Goal: Information Seeking & Learning: Find specific fact

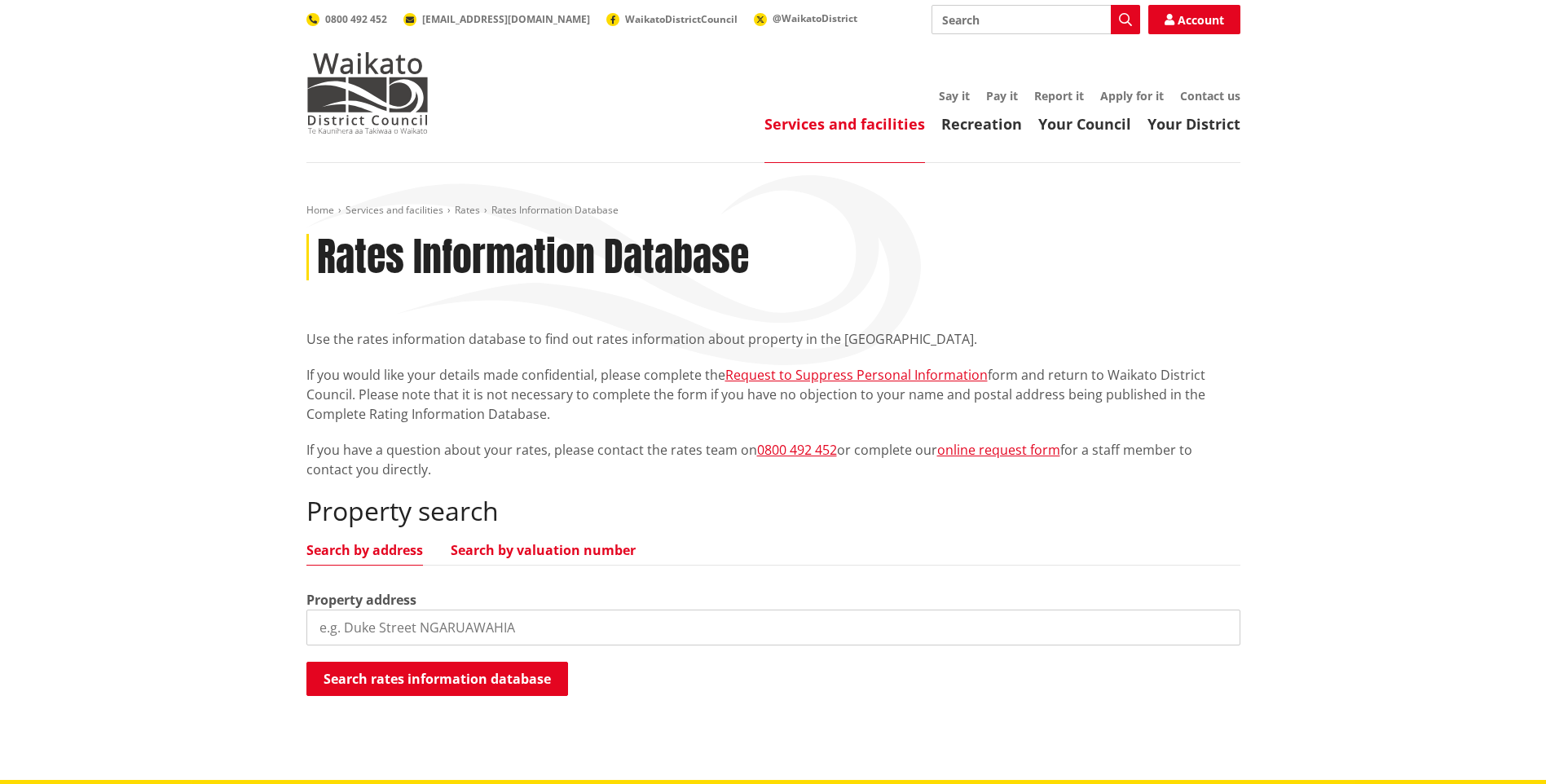
click at [536, 547] on link "Search by valuation number" at bounding box center [543, 549] width 185 height 13
click at [481, 627] on input "search" at bounding box center [773, 628] width 934 height 36
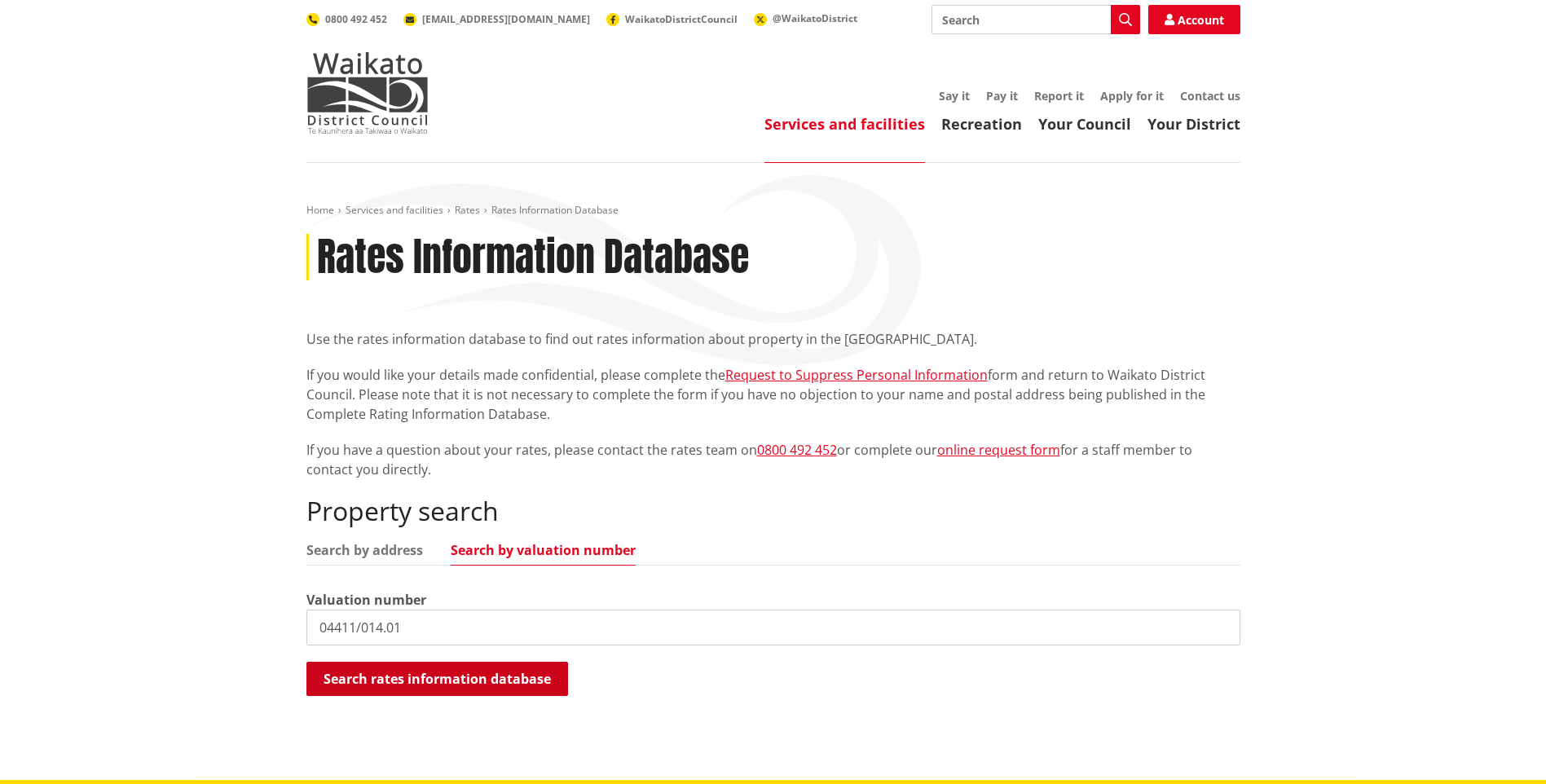
type input "04411/014.01"
click at [468, 680] on button "Search rates information database" at bounding box center [437, 679] width 262 height 34
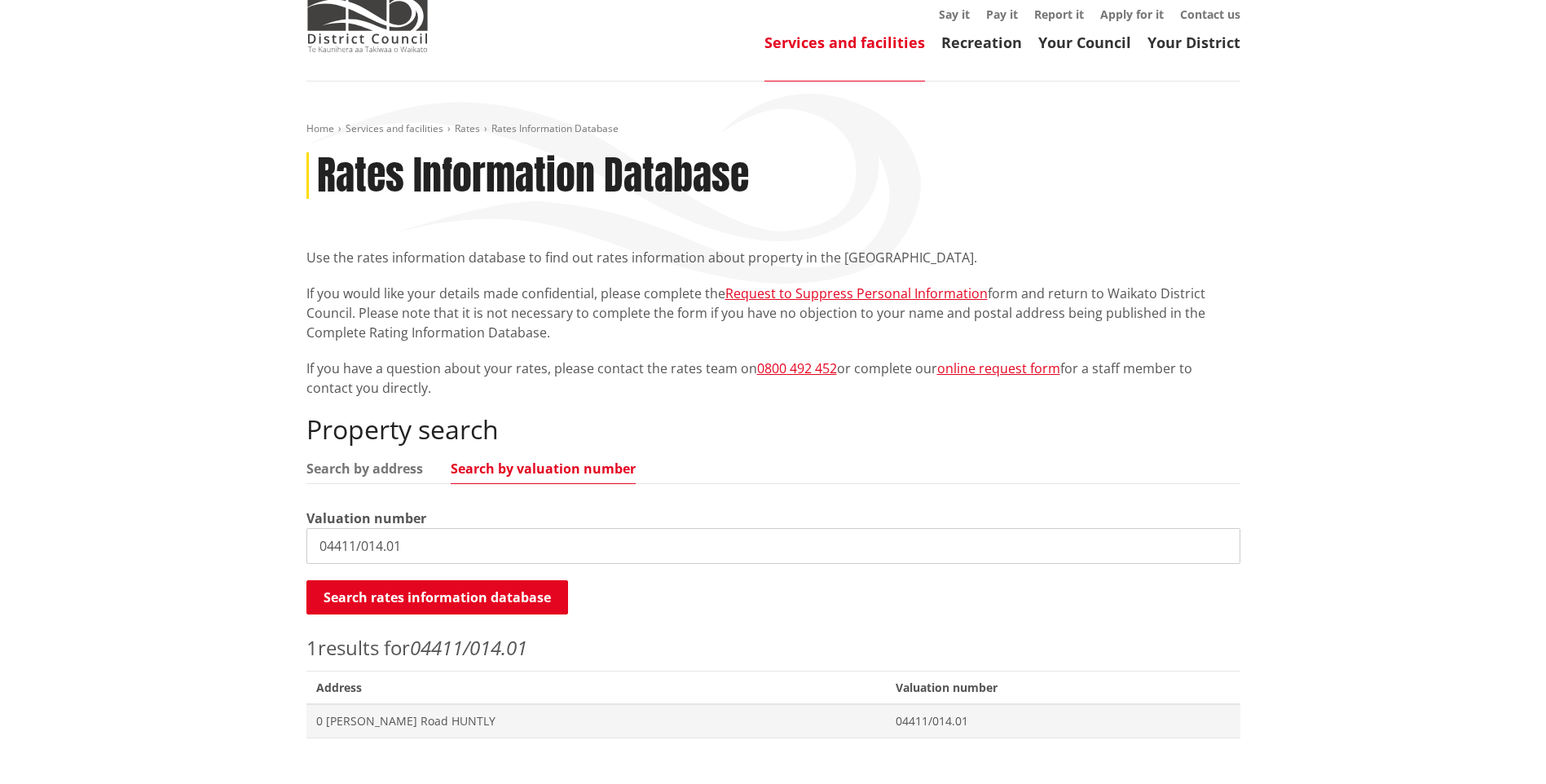
scroll to position [163, 0]
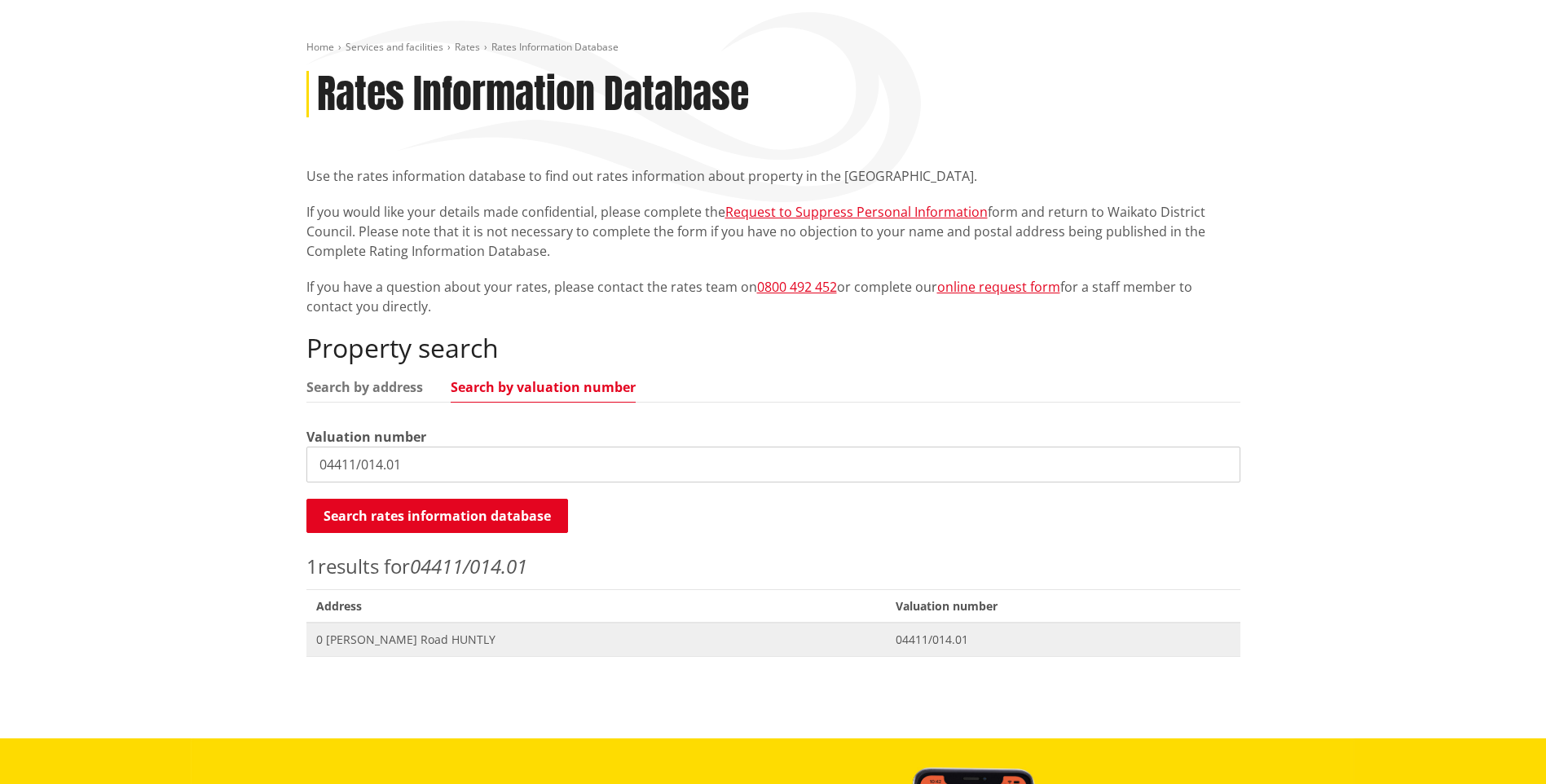
click at [405, 636] on span "0 [PERSON_NAME] Road HUNTLY" at bounding box center [596, 639] width 560 height 16
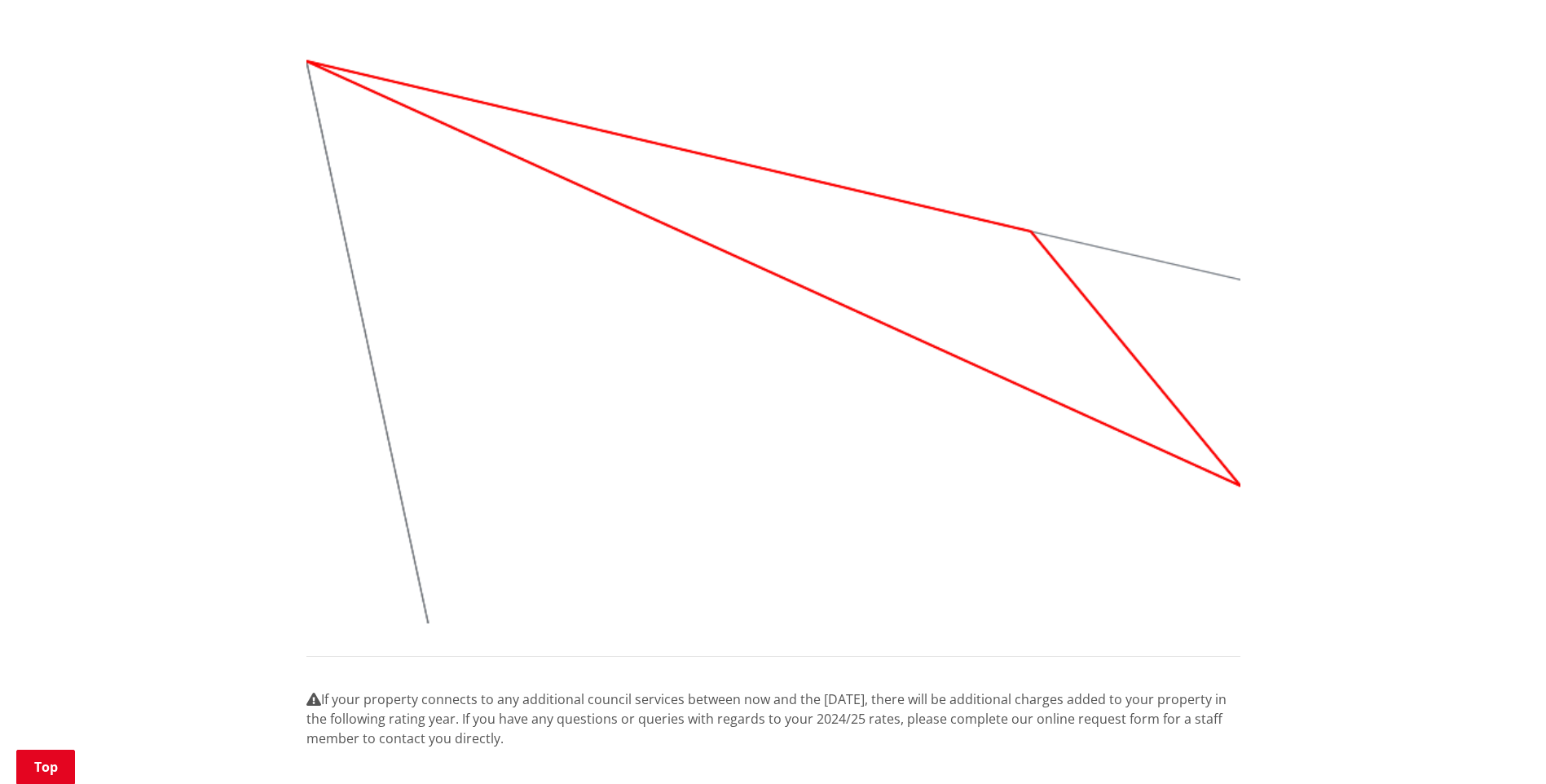
scroll to position [1304, 0]
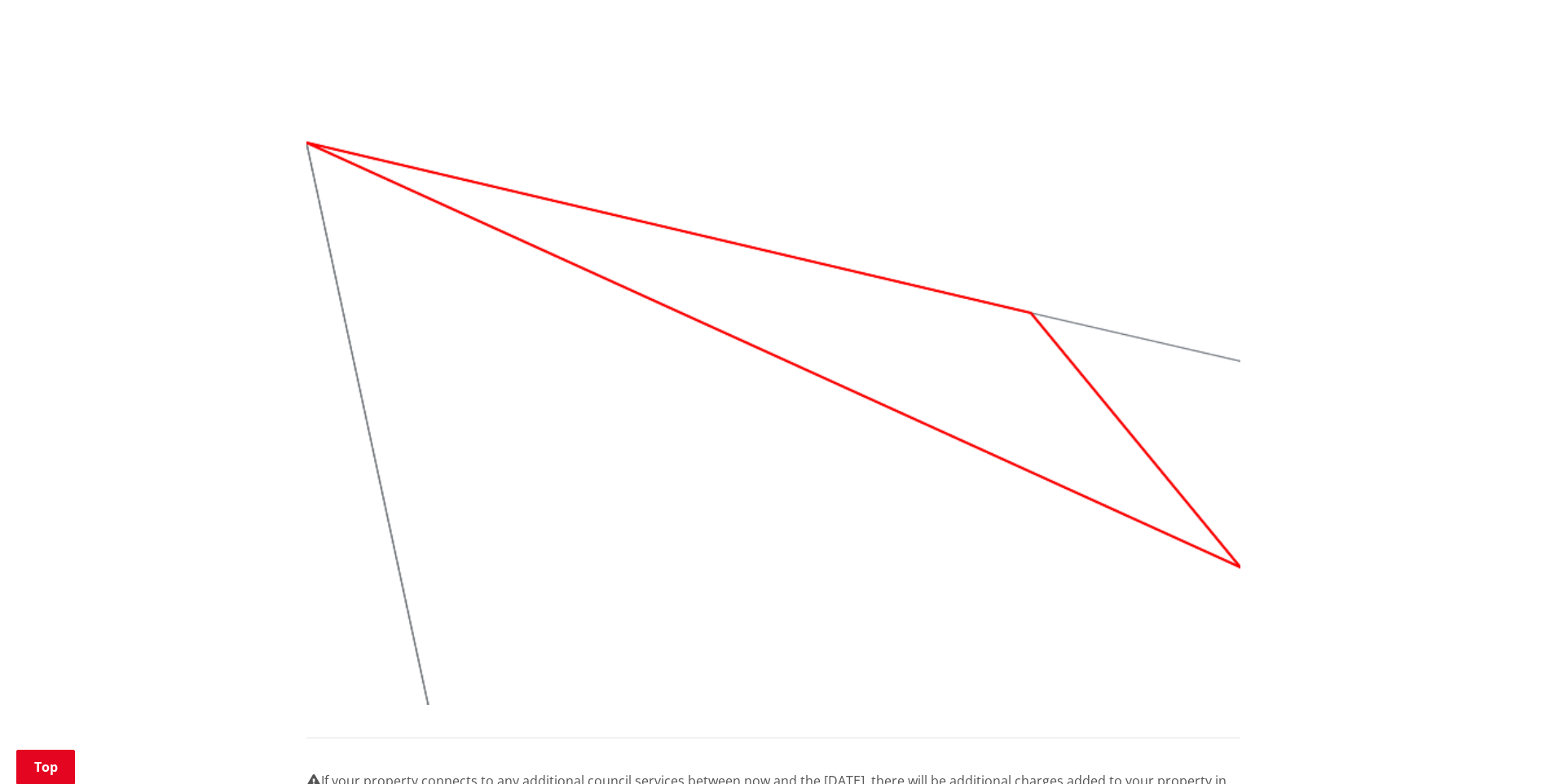
click at [912, 366] on img at bounding box center [773, 355] width 934 height 701
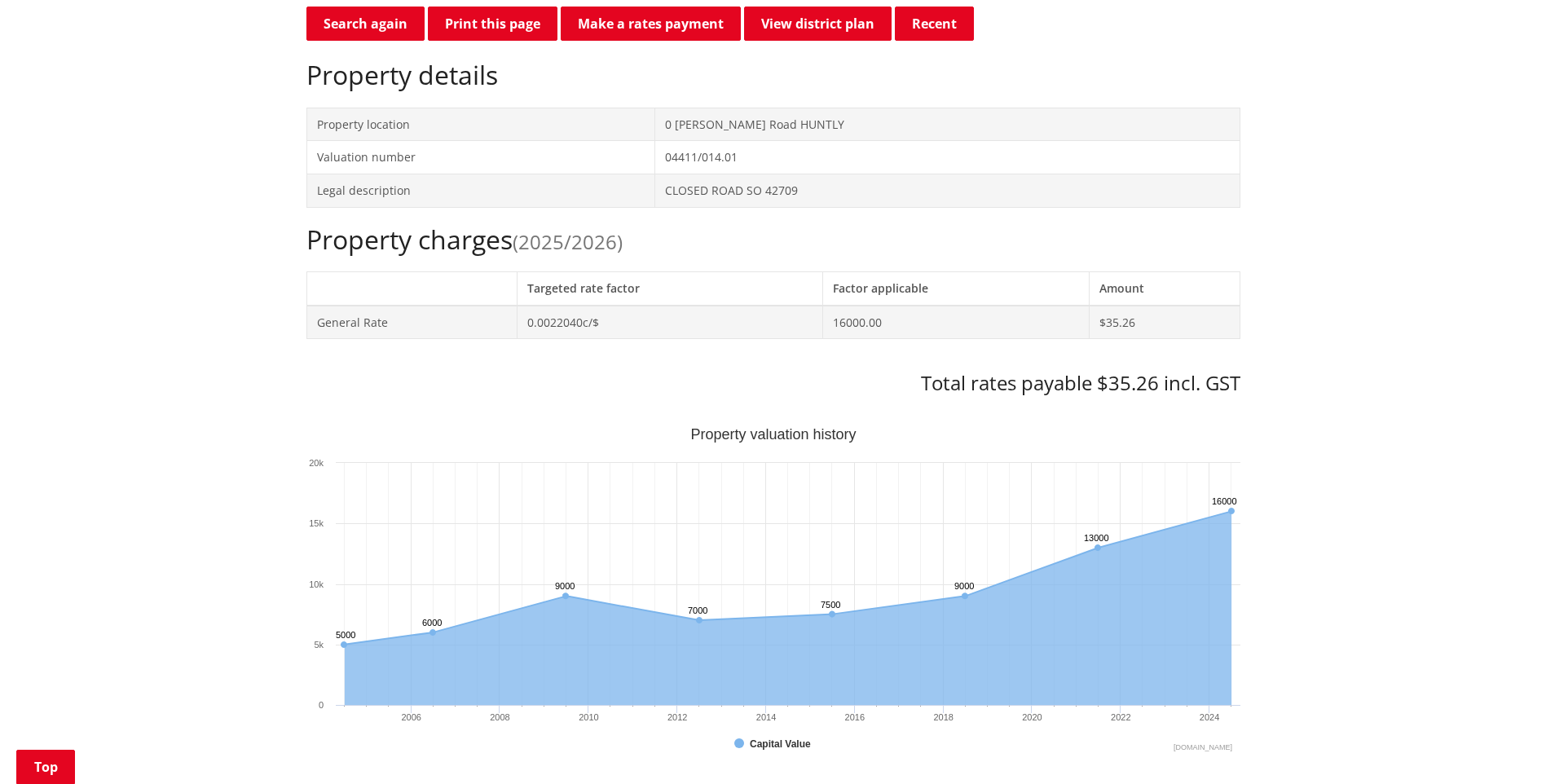
scroll to position [244, 0]
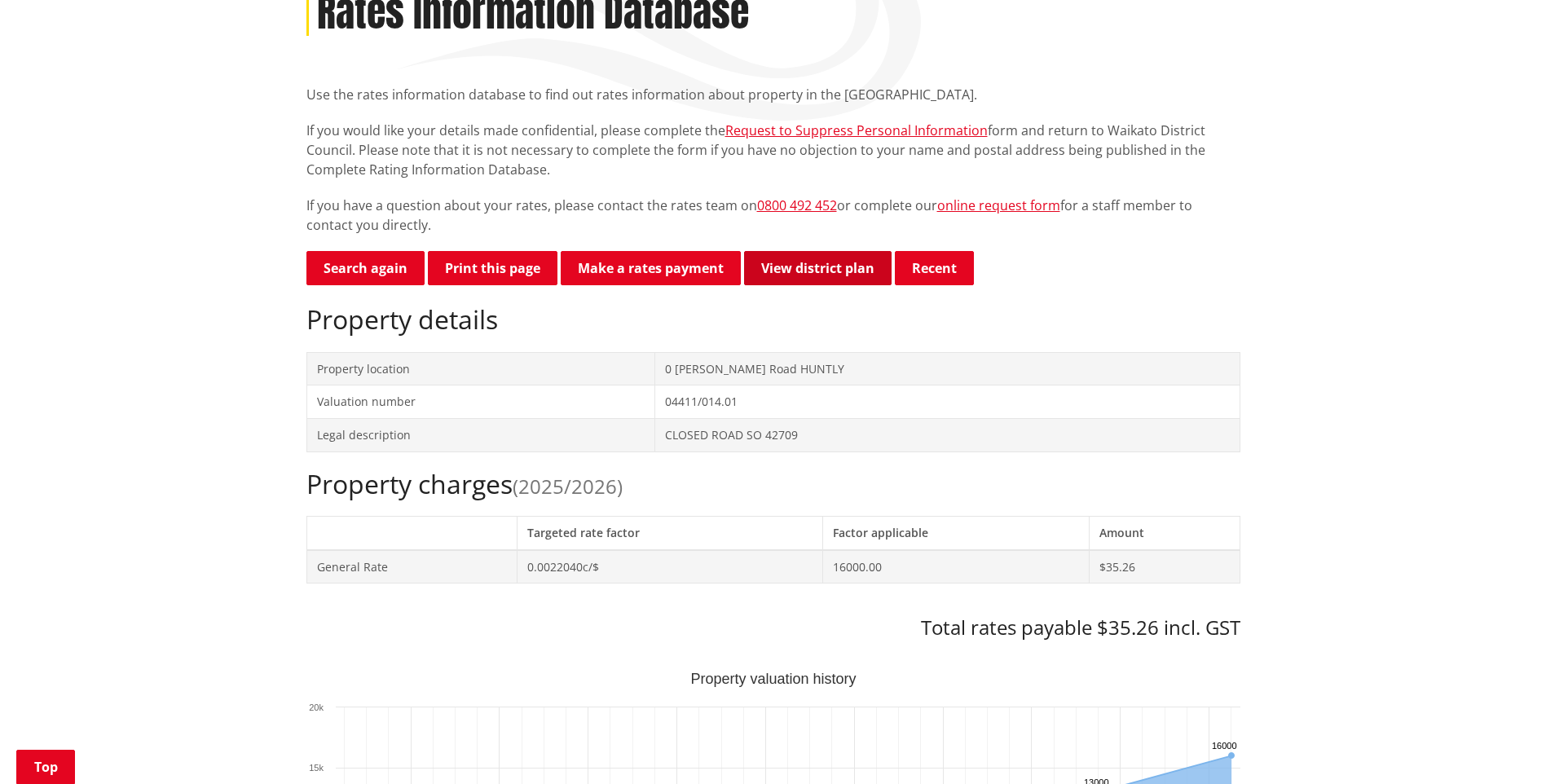
click at [817, 266] on link "View district plan" at bounding box center [817, 268] width 147 height 34
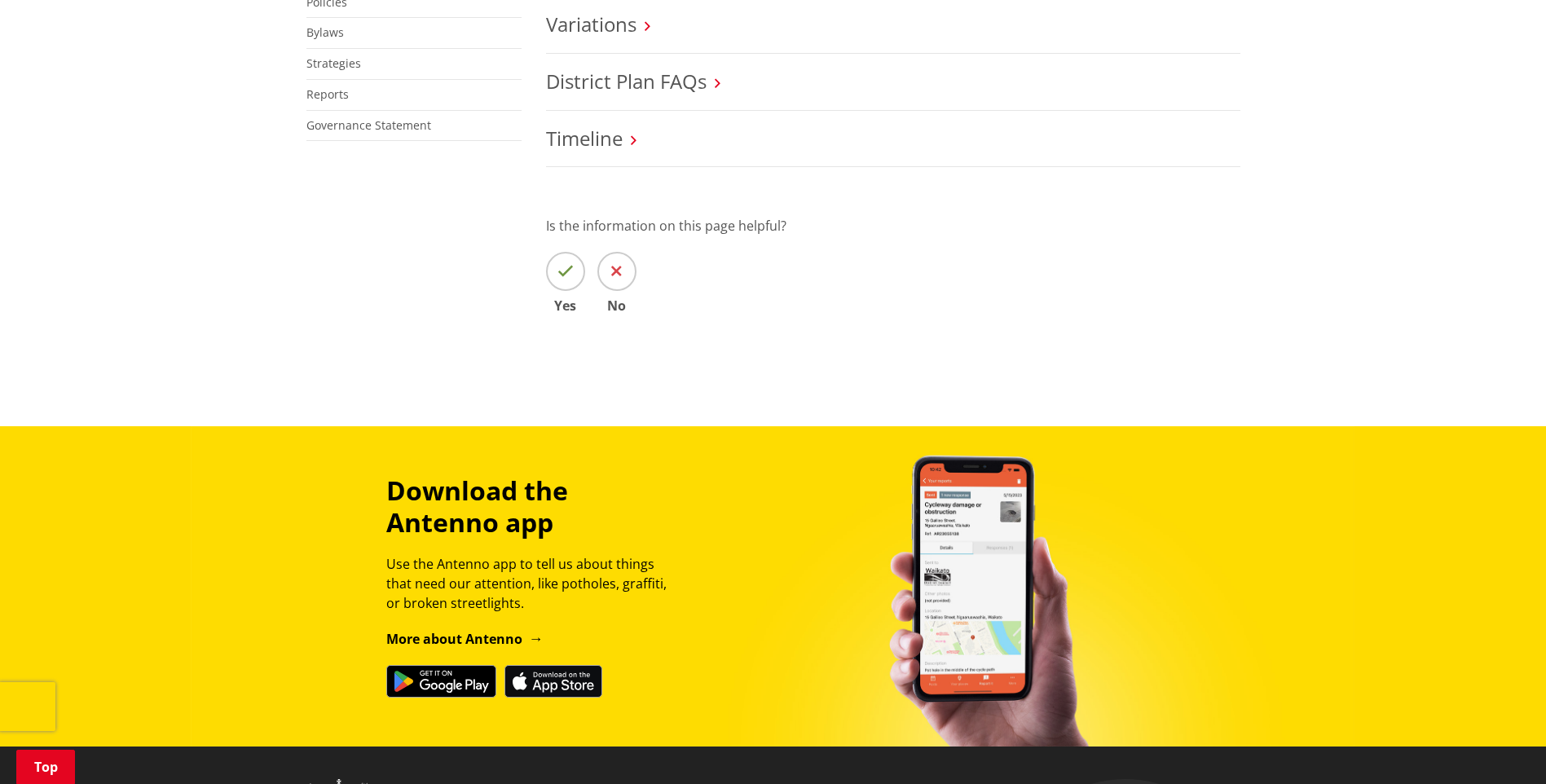
scroll to position [407, 0]
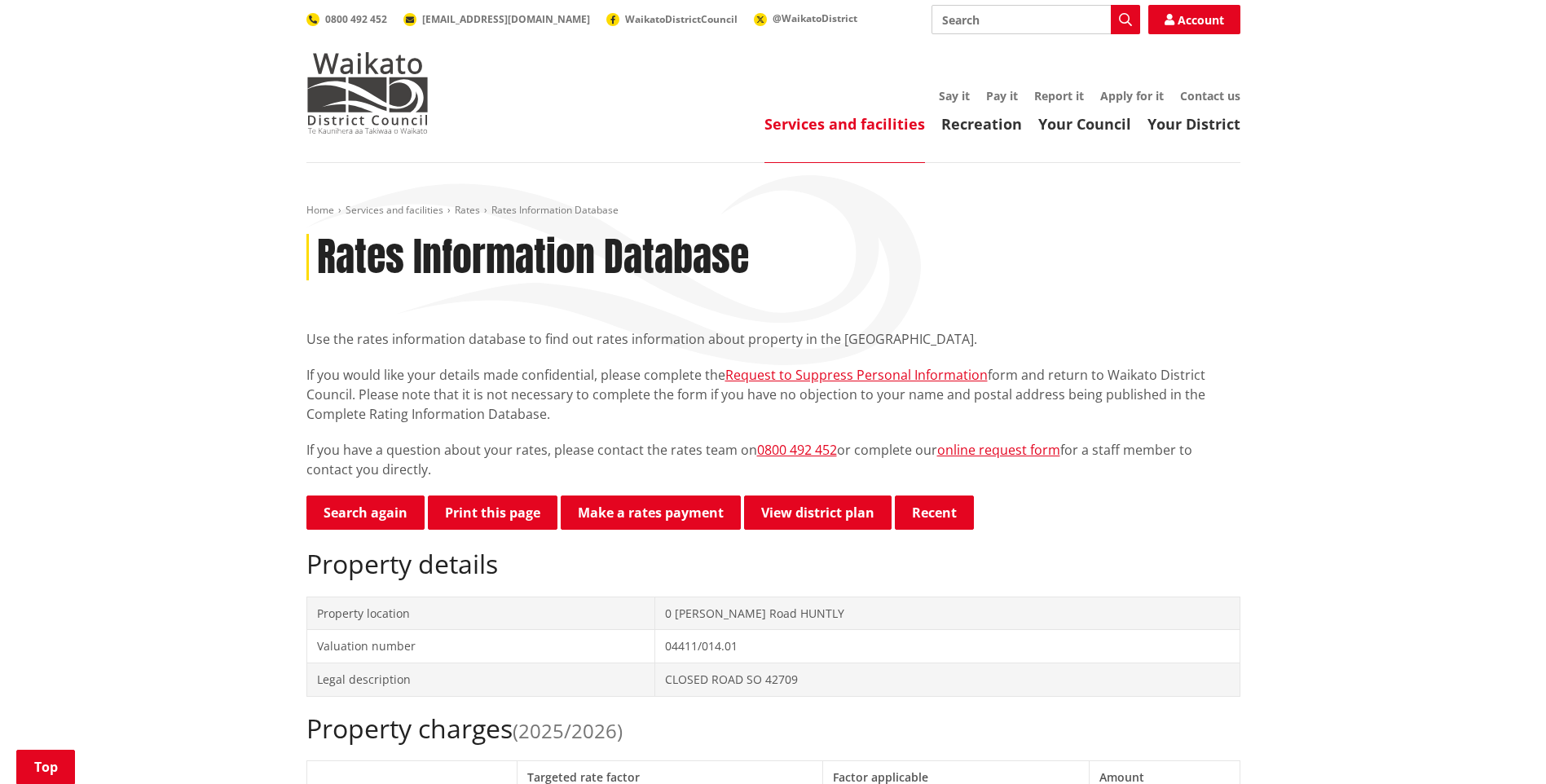
scroll to position [244, 0]
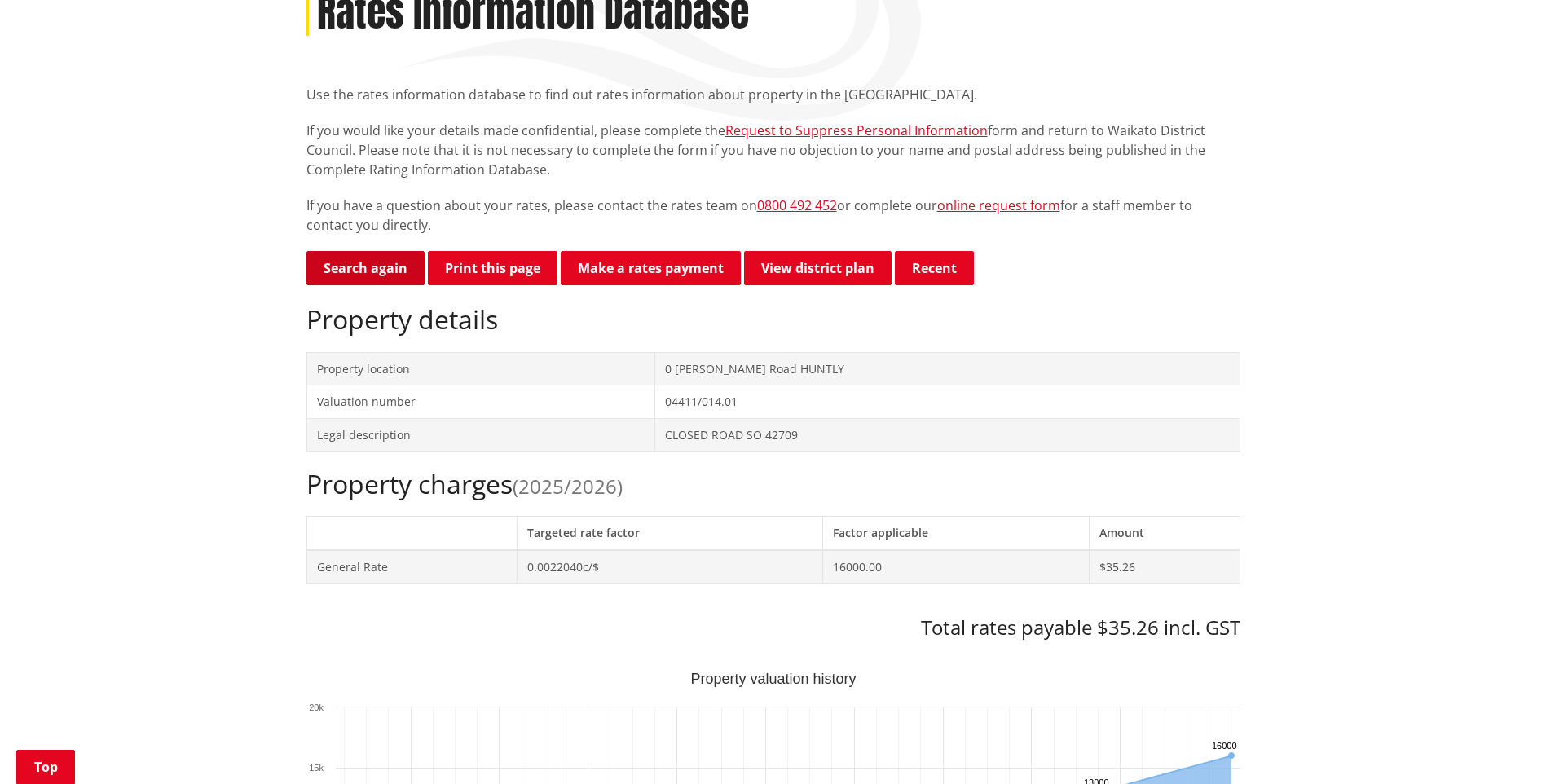
click at [395, 265] on link "Search again" at bounding box center [365, 268] width 118 height 34
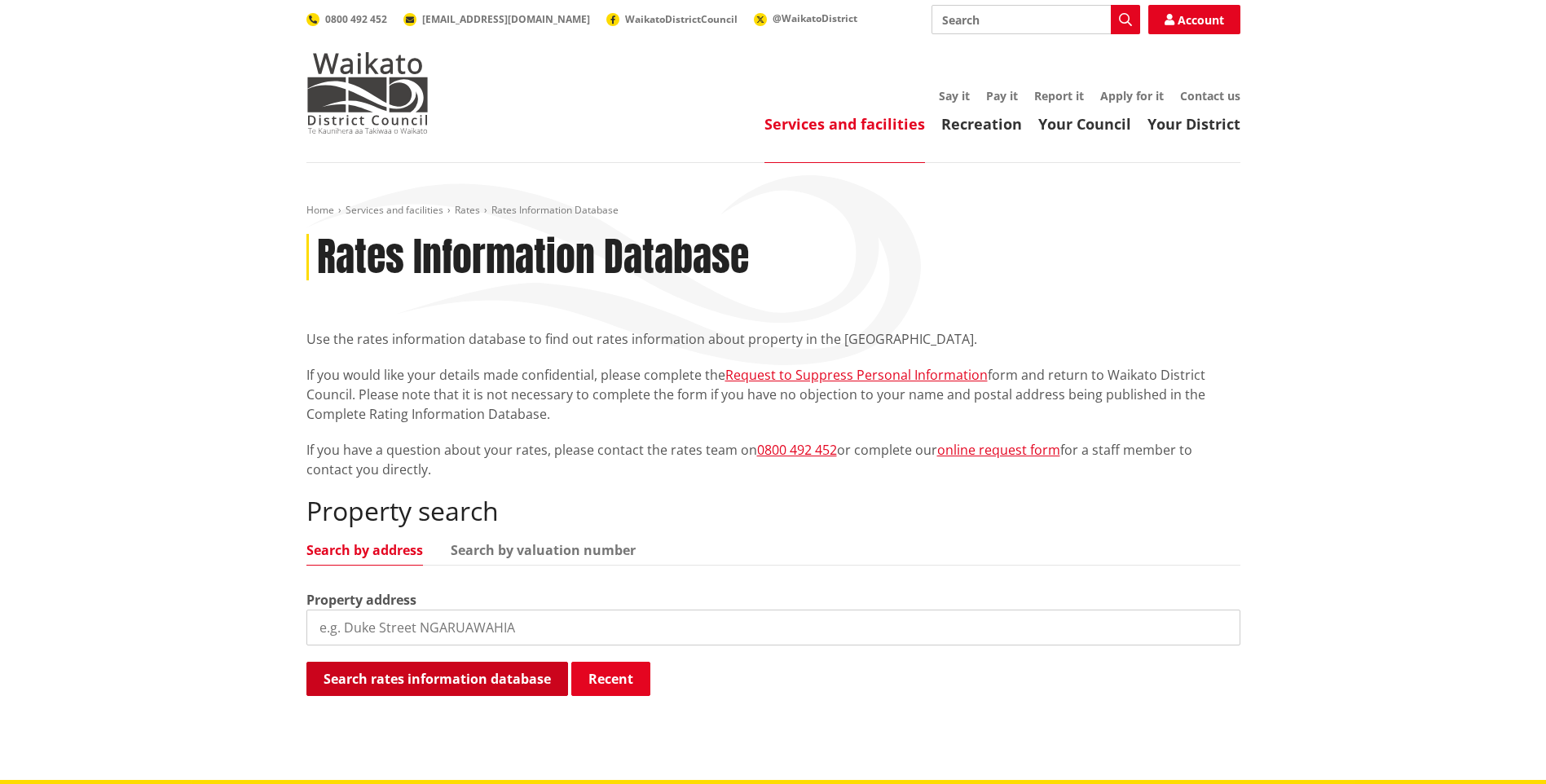
click at [492, 680] on button "Search rates information database" at bounding box center [437, 679] width 262 height 34
click at [485, 674] on button "Search rates information database" at bounding box center [437, 679] width 262 height 34
click at [562, 548] on link "Search by valuation number" at bounding box center [543, 549] width 185 height 13
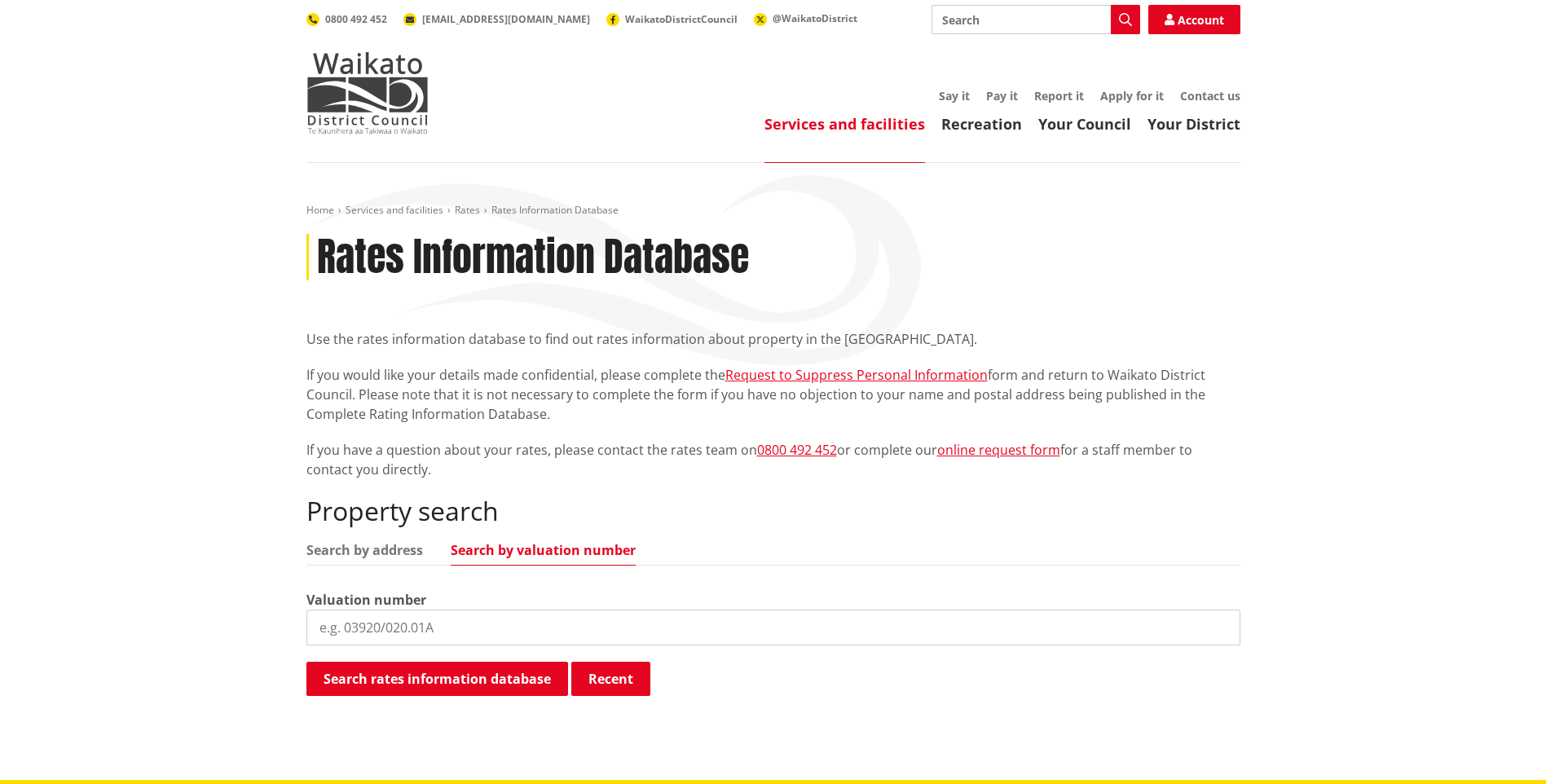
click at [454, 630] on input "search" at bounding box center [773, 628] width 934 height 36
drag, startPoint x: 454, startPoint y: 630, endPoint x: 250, endPoint y: 582, distance: 209.6
click at [250, 582] on div "Home Services and facilities Rates Rates Information Database Rates Information…" at bounding box center [773, 471] width 1546 height 616
type input "04390/598.02"
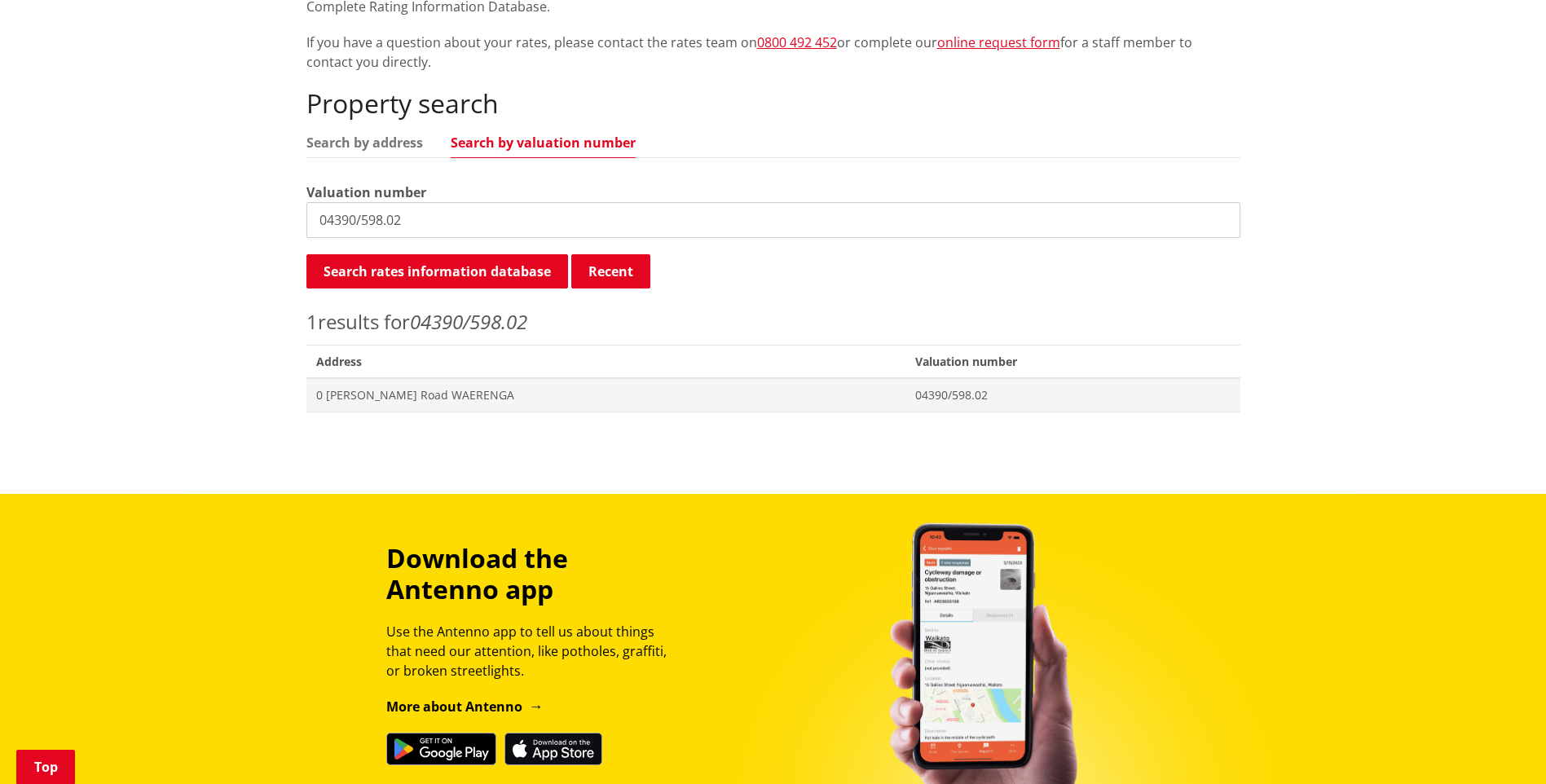
scroll to position [489, 0]
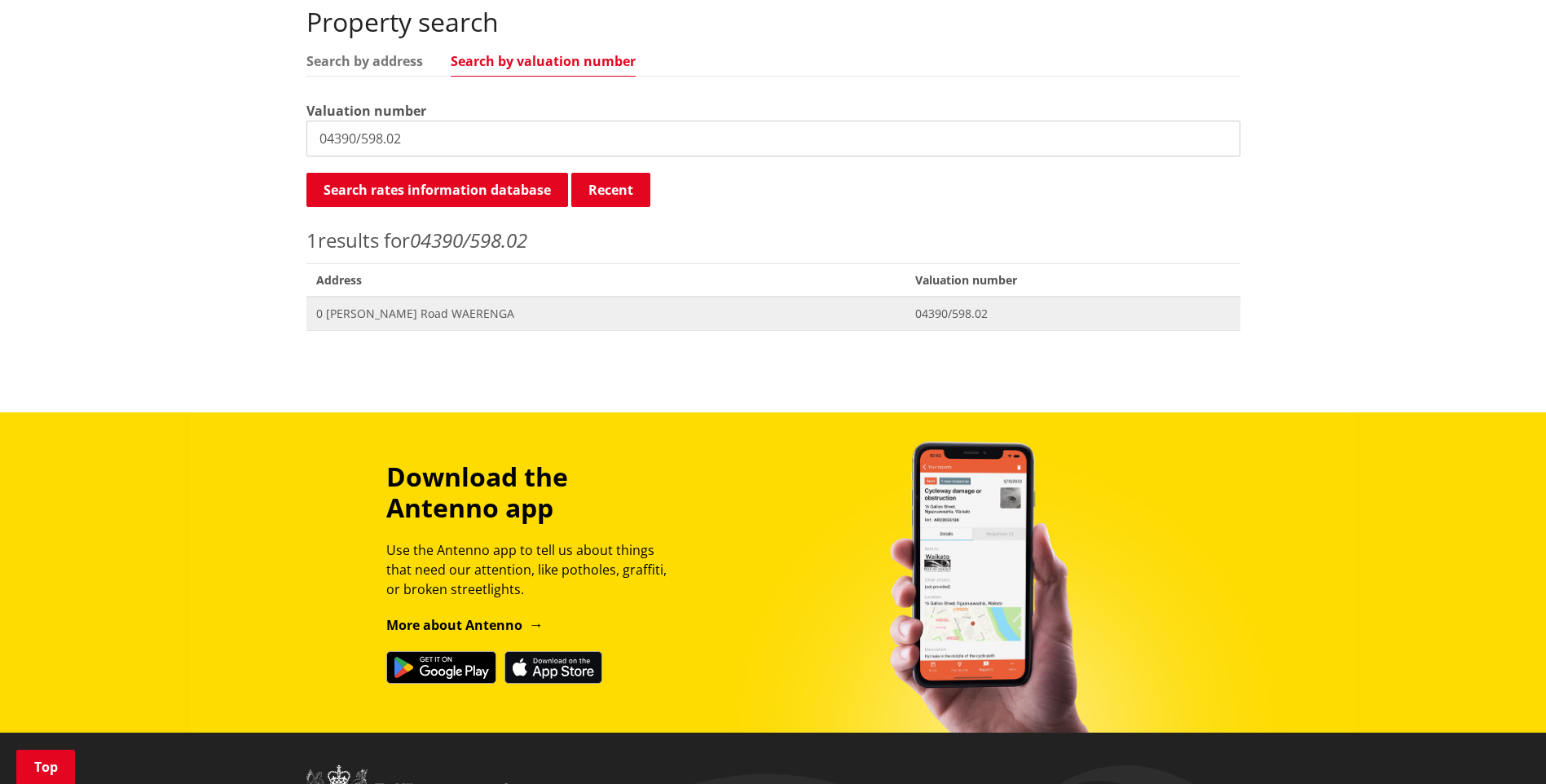
click at [418, 311] on span "0 [PERSON_NAME] Road WAERENGA" at bounding box center [606, 313] width 580 height 16
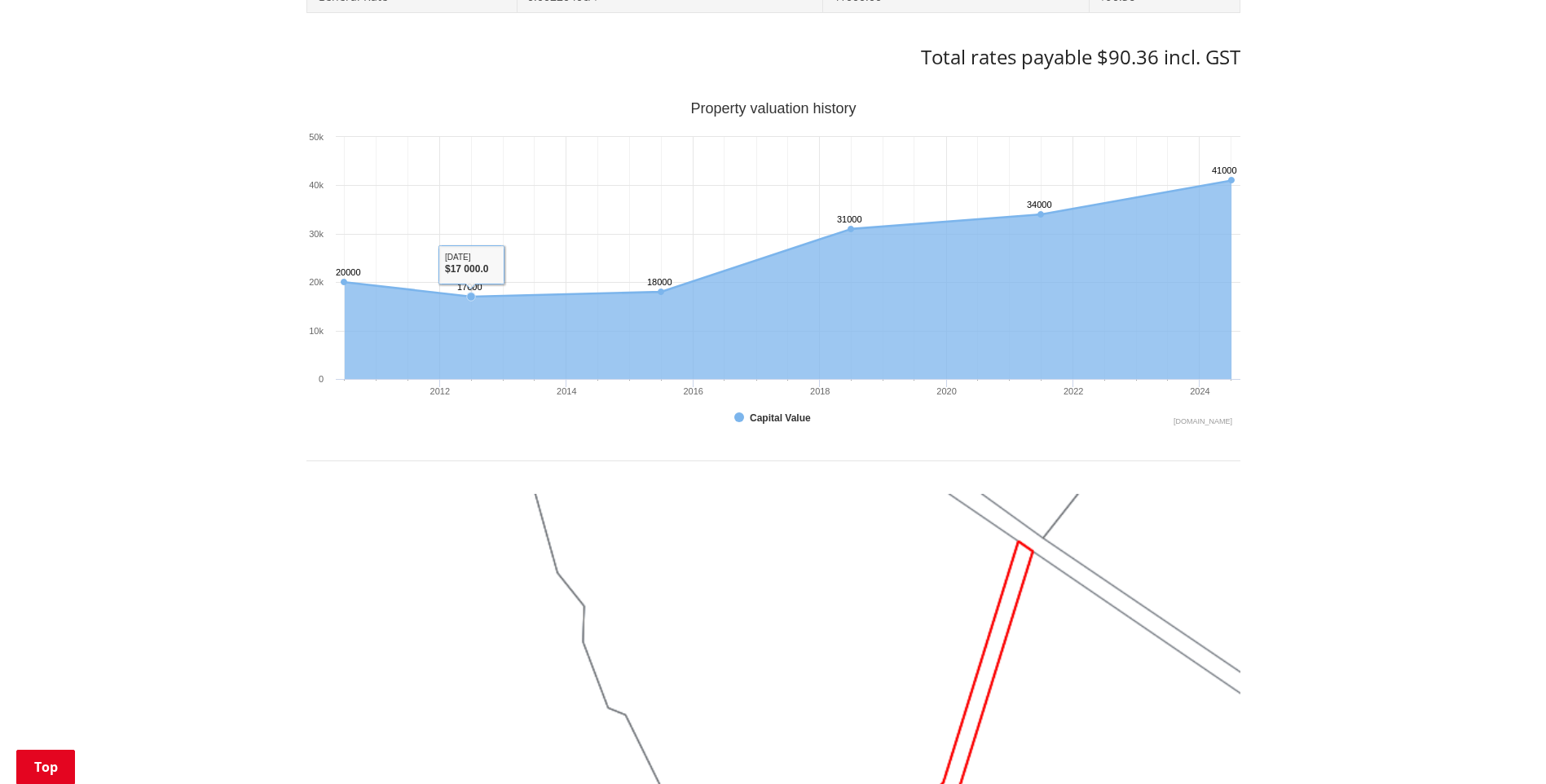
scroll to position [1222, 0]
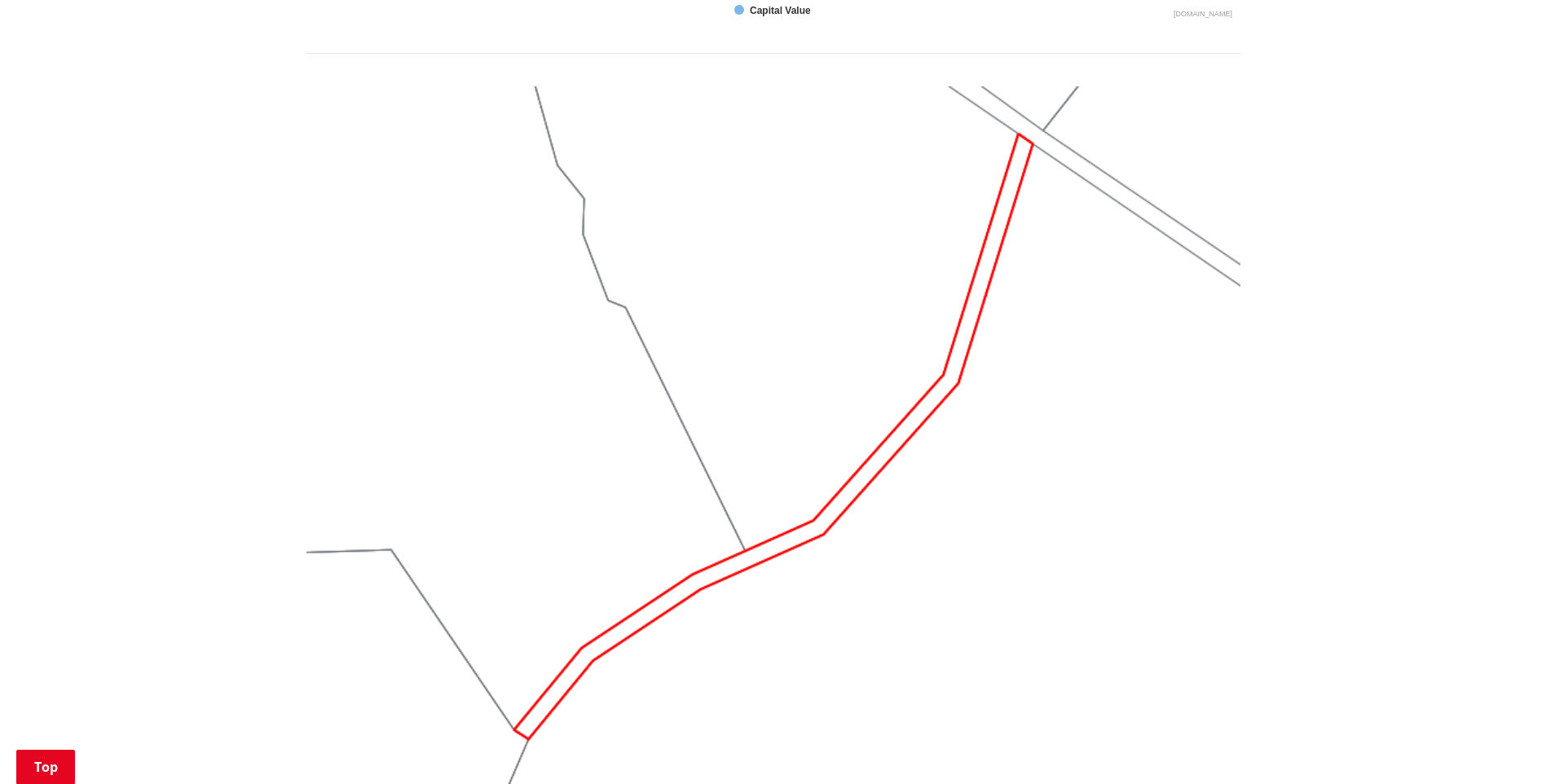
click at [629, 455] on img at bounding box center [773, 437] width 934 height 701
click at [750, 497] on img at bounding box center [773, 437] width 934 height 701
click at [770, 555] on img at bounding box center [773, 437] width 934 height 701
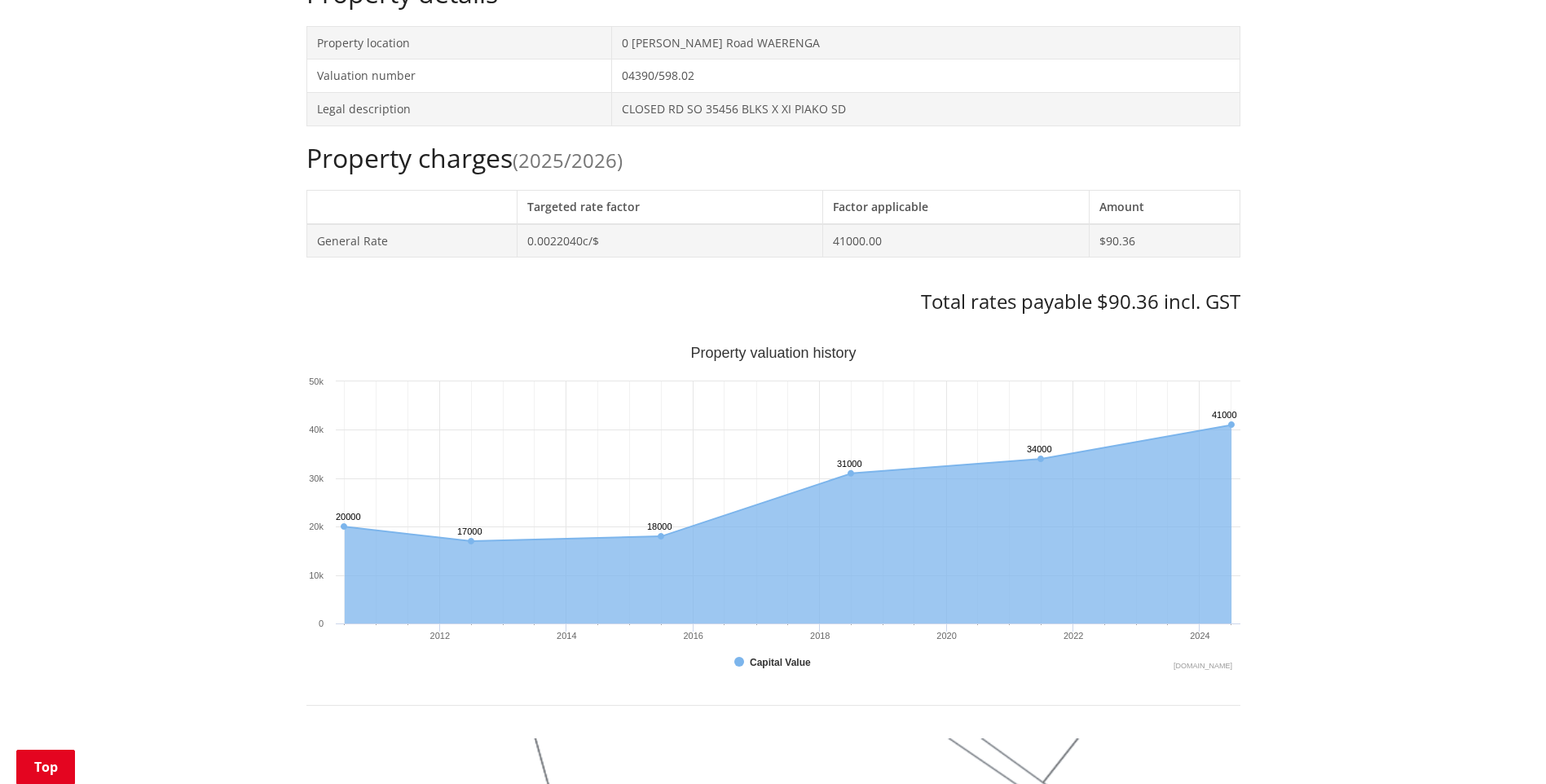
scroll to position [489, 0]
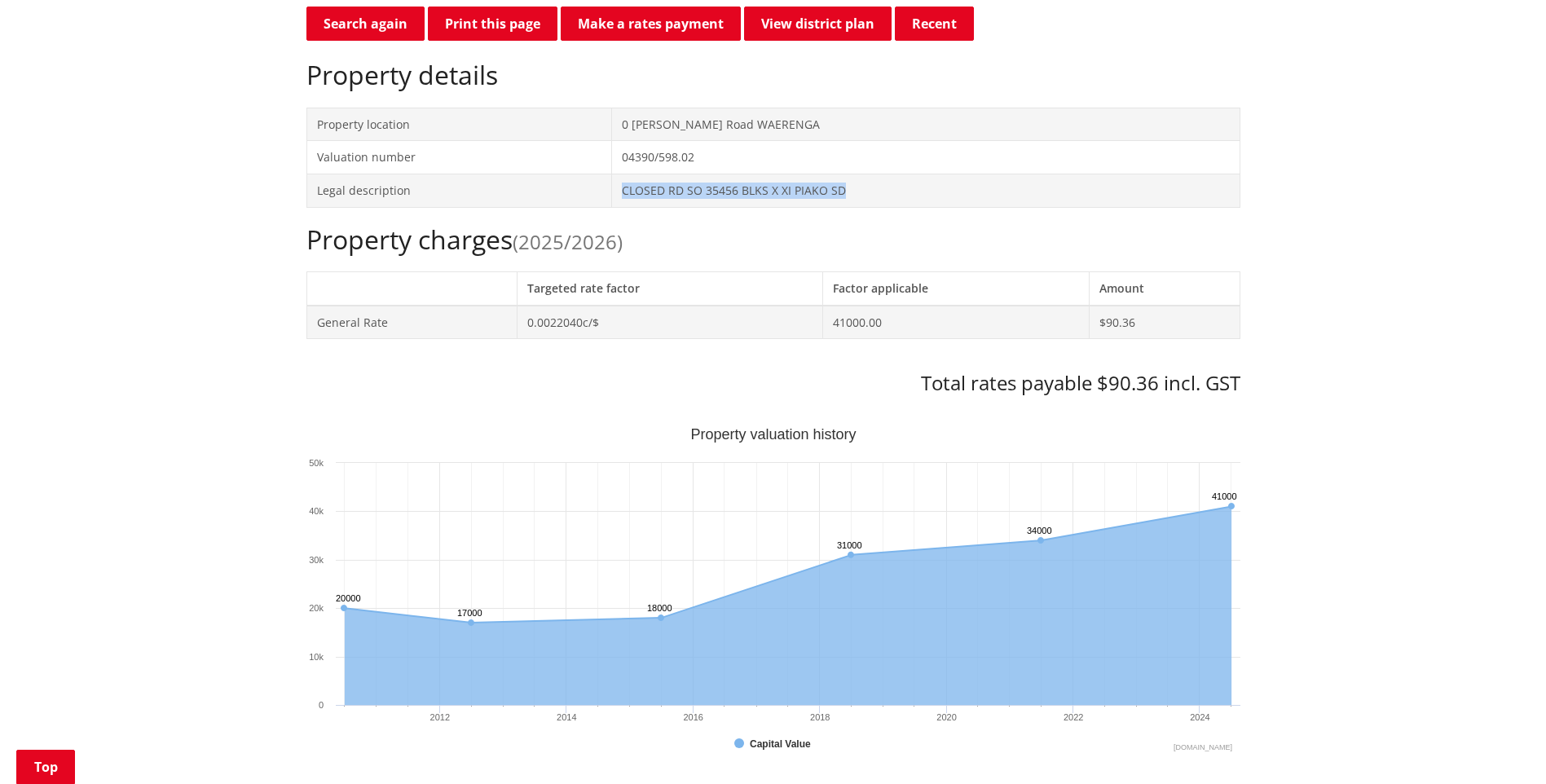
drag, startPoint x: 847, startPoint y: 191, endPoint x: 614, endPoint y: 179, distance: 233.3
click at [614, 179] on td "CLOSED RD SO 35456 BLKS X XI PIAKO SD" at bounding box center [926, 190] width 628 height 33
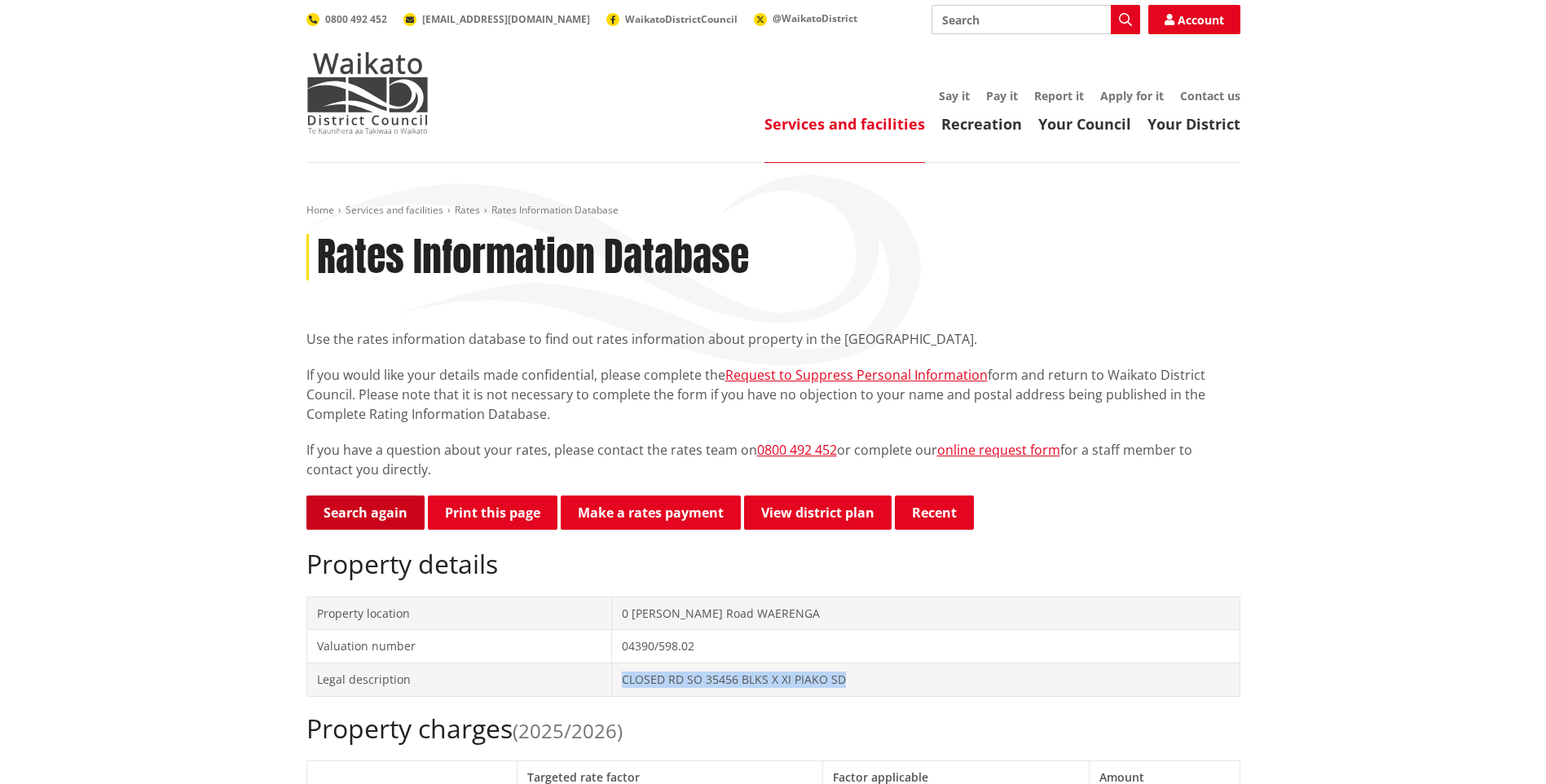
click at [367, 524] on link "Search again" at bounding box center [365, 513] width 118 height 34
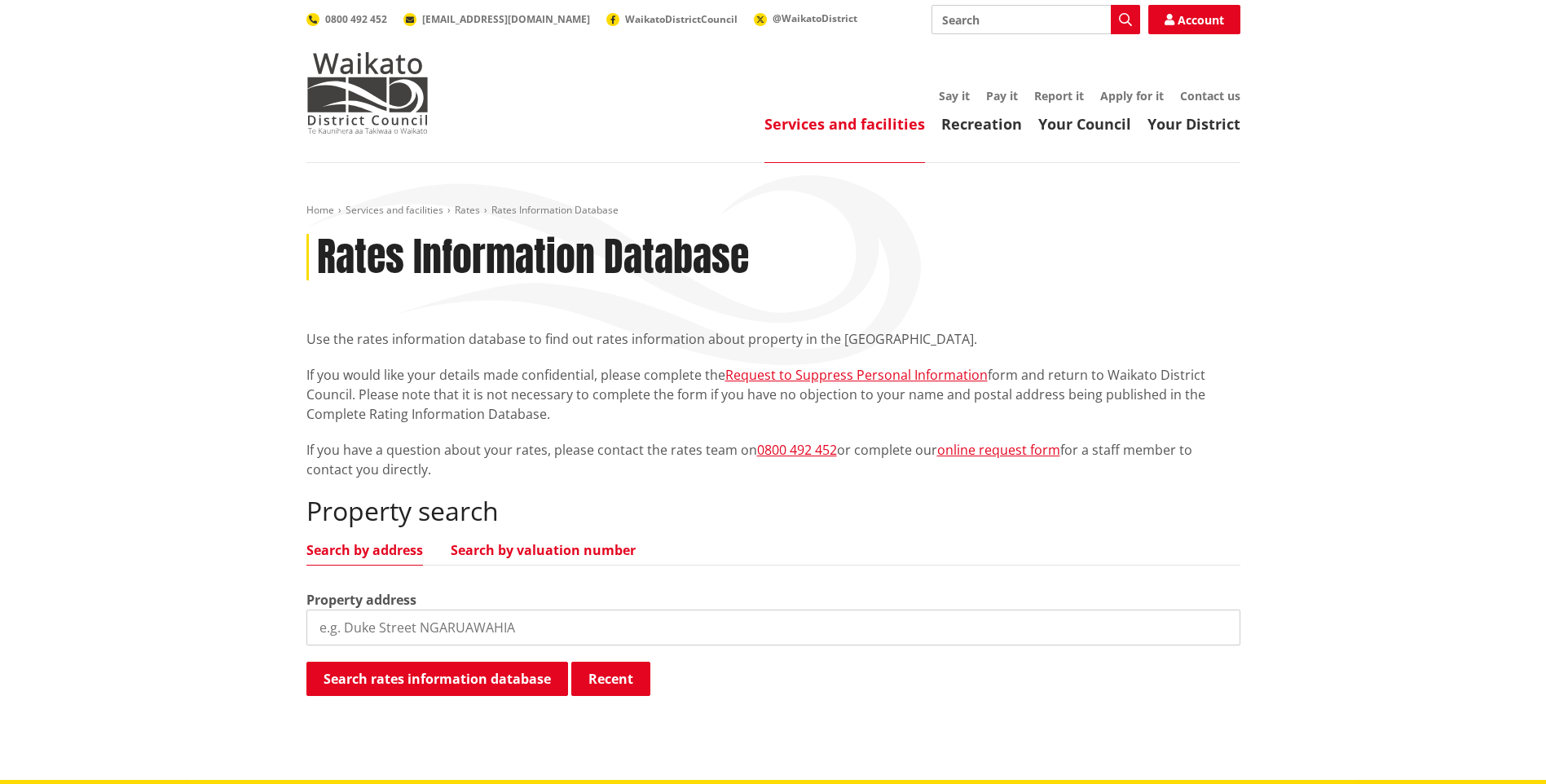
click at [508, 553] on link "Search by valuation number" at bounding box center [543, 549] width 185 height 13
click at [470, 628] on input "search" at bounding box center [773, 628] width 934 height 36
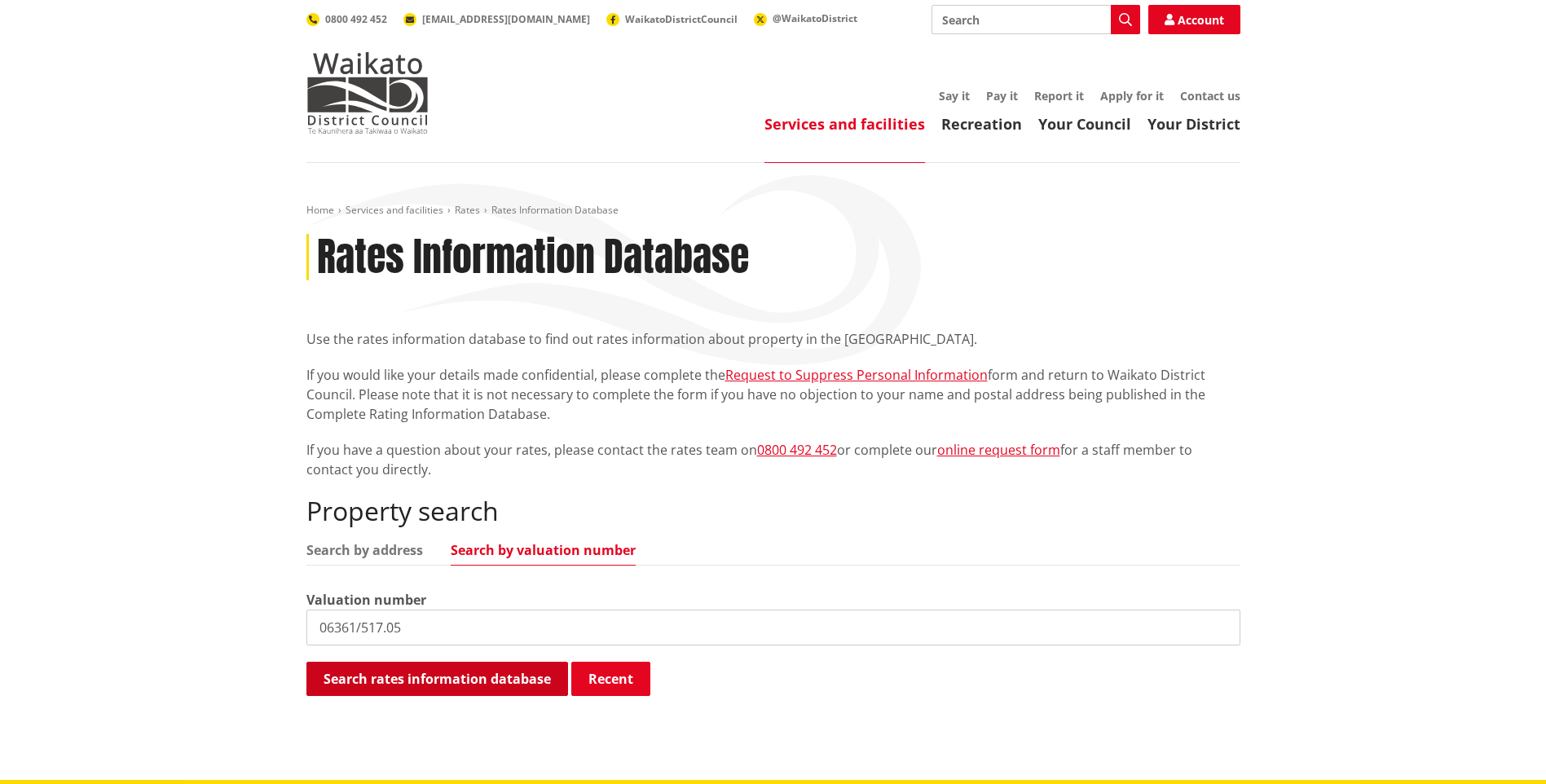
type input "06361/517.05"
click at [481, 685] on button "Search rates information database" at bounding box center [437, 679] width 262 height 34
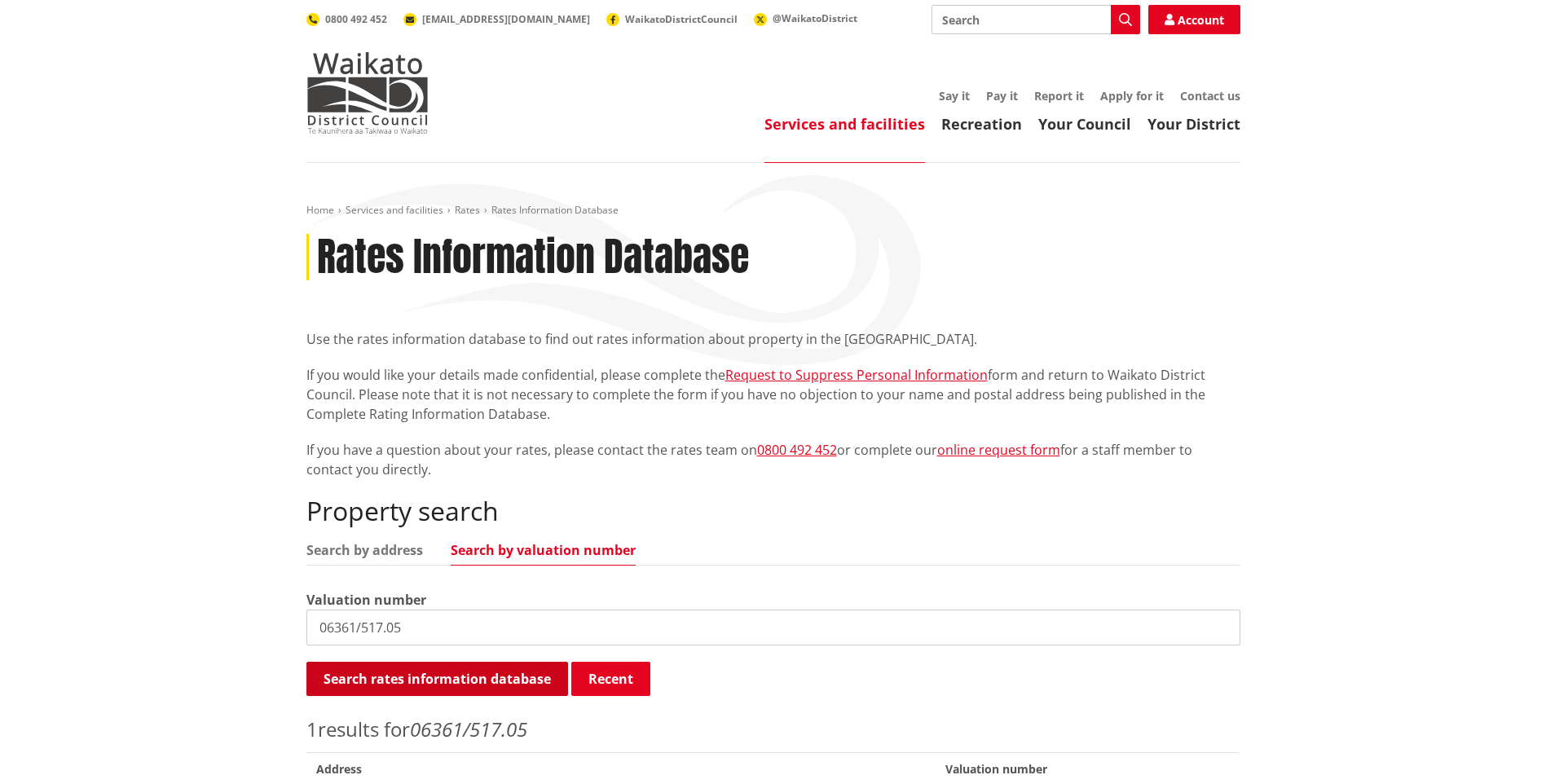
scroll to position [163, 0]
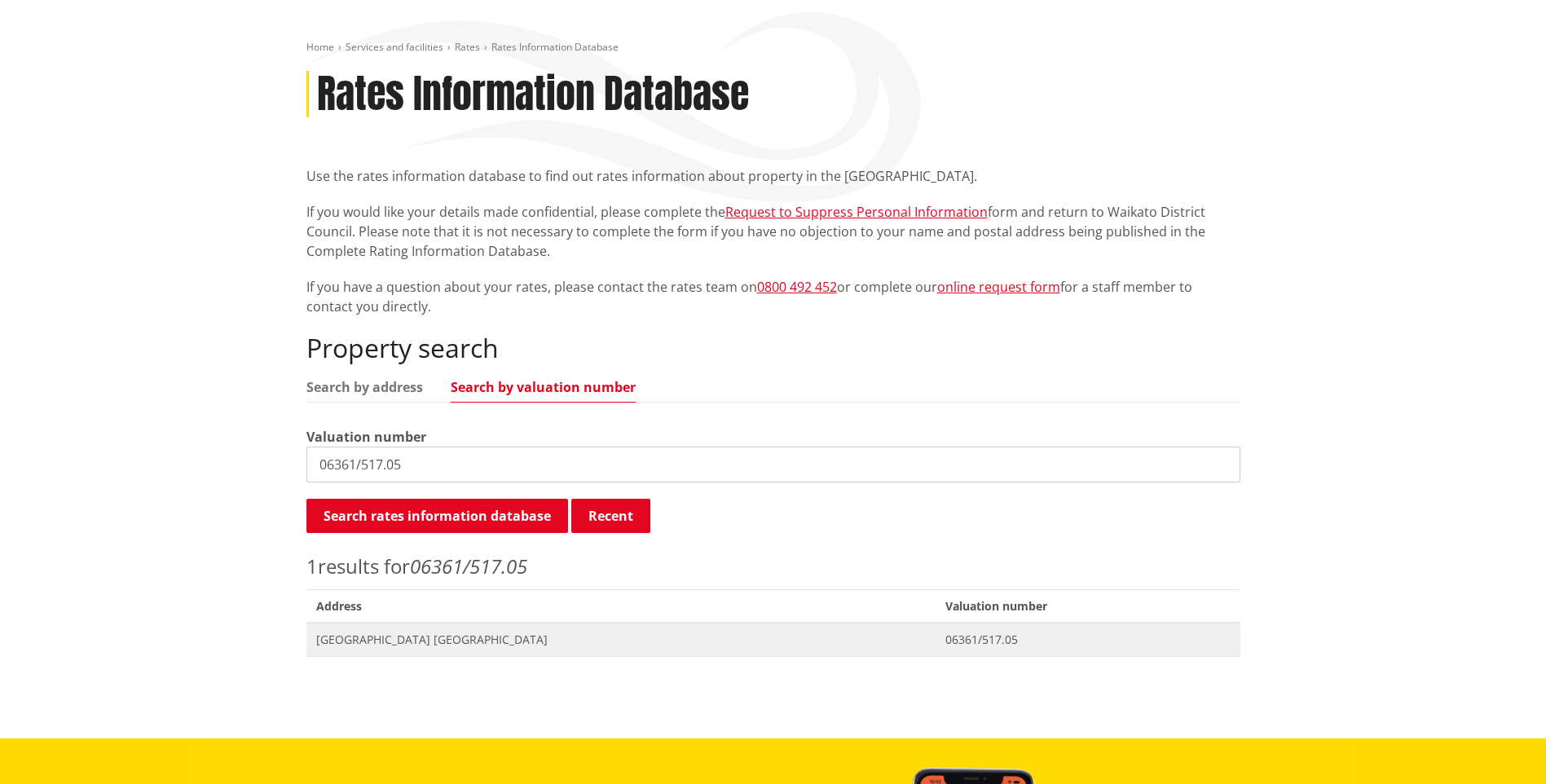
click at [412, 645] on span "[GEOGRAPHIC_DATA] [GEOGRAPHIC_DATA]" at bounding box center [621, 639] width 610 height 16
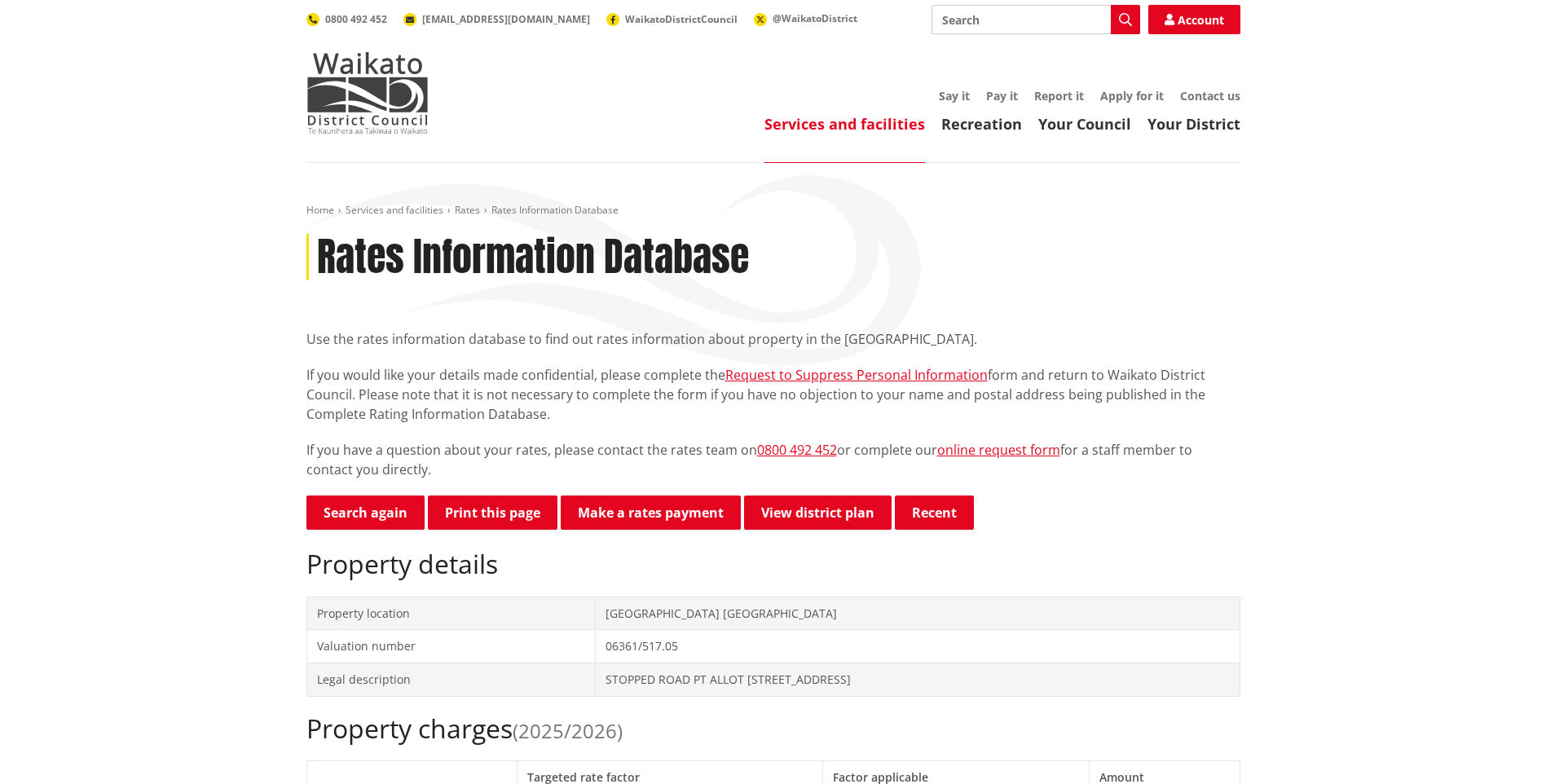
scroll to position [163, 0]
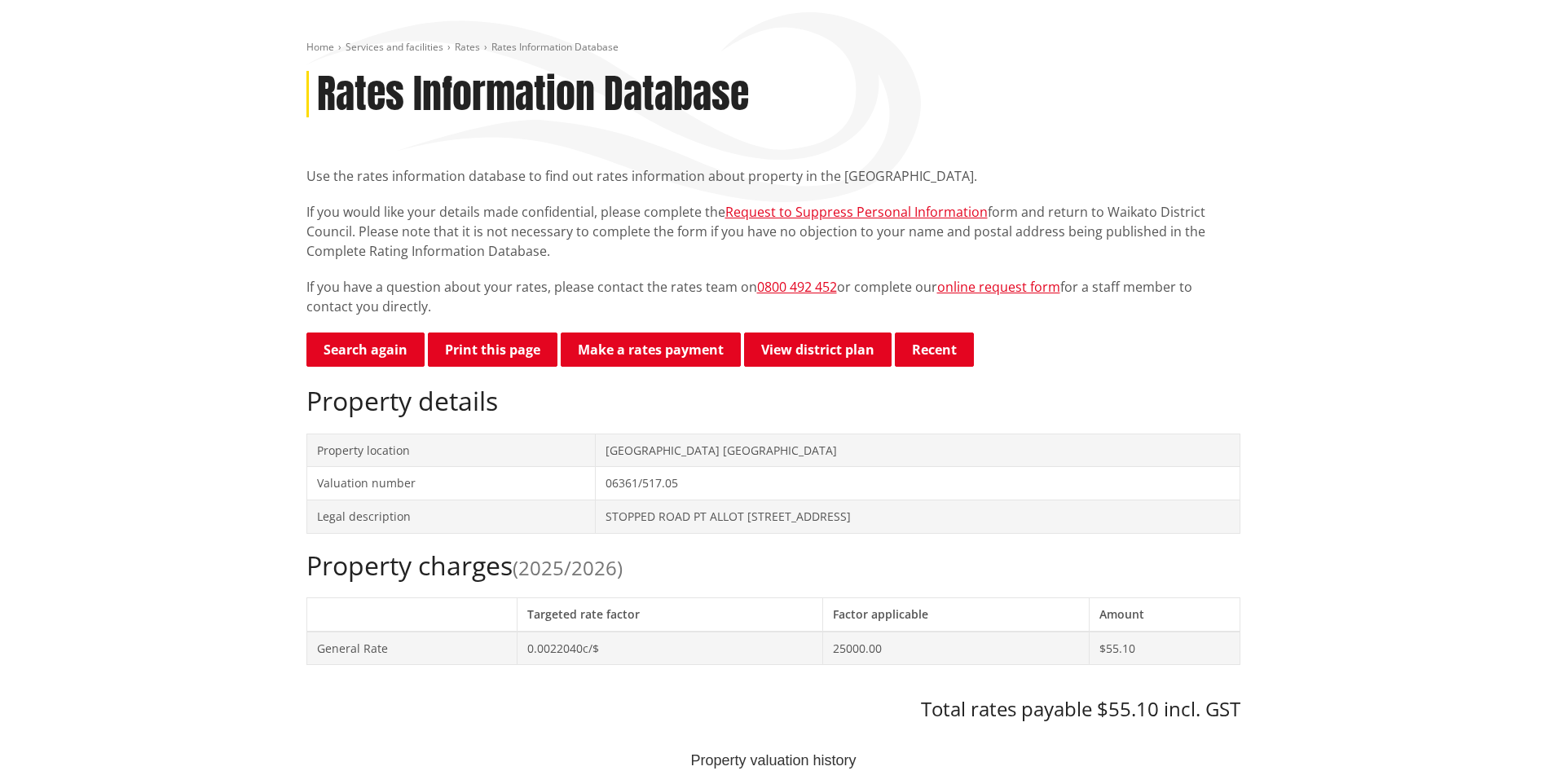
drag, startPoint x: 846, startPoint y: 523, endPoint x: 497, endPoint y: 520, distance: 349.0
click at [594, 520] on td "STOPPED ROAD PT ALLOT 1 WAIPA PSH ROAD RES SO 11455 BLKS IX X NEWCASTLE SD" at bounding box center [917, 515] width 645 height 33
